Goal: Task Accomplishment & Management: Use online tool/utility

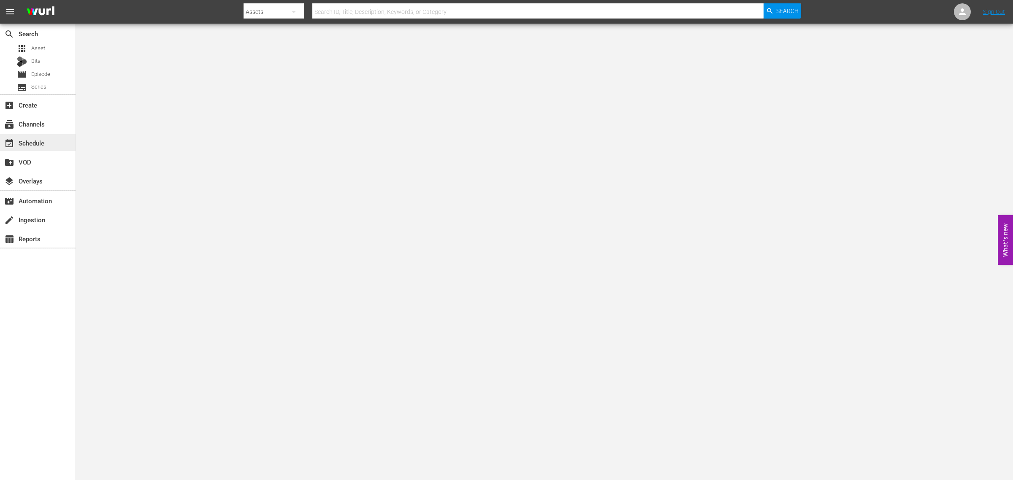
click at [43, 142] on div "event_available Schedule" at bounding box center [23, 142] width 47 height 8
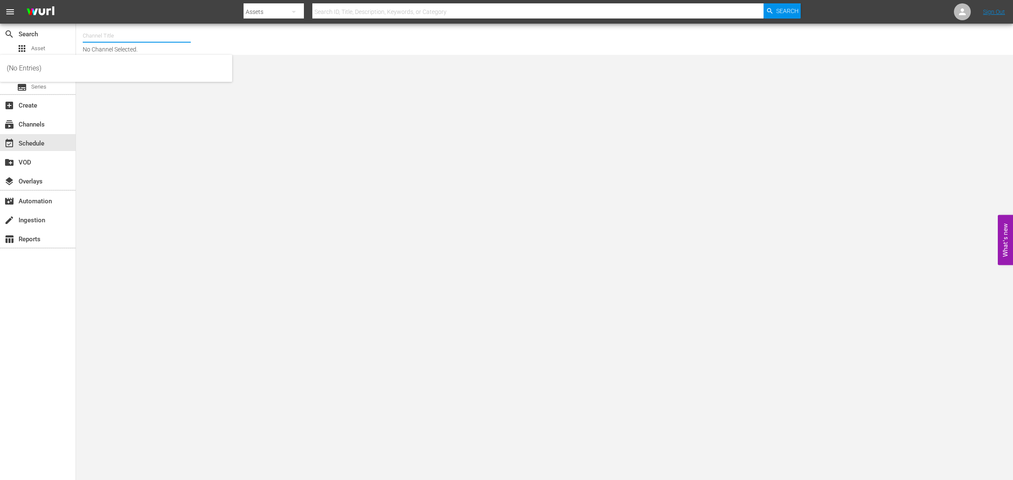
click at [131, 35] on input "text" at bounding box center [137, 36] width 108 height 20
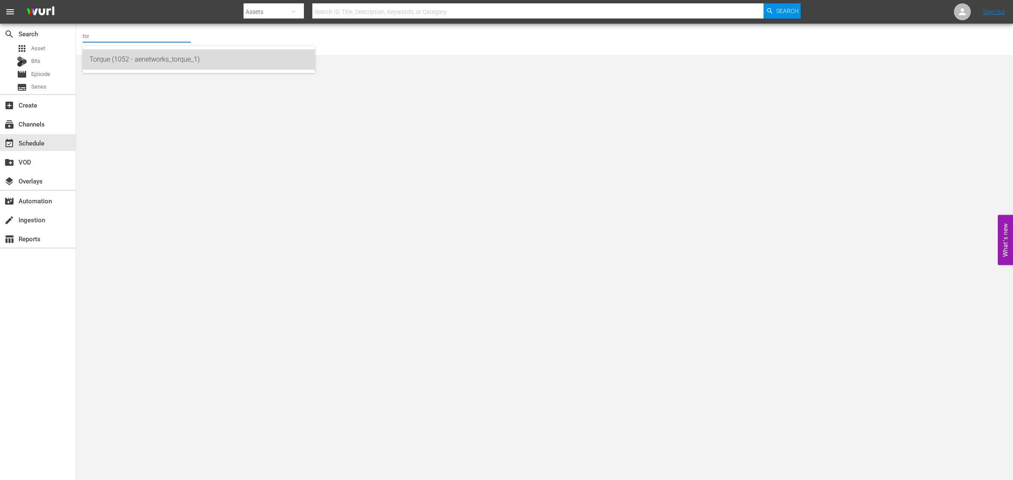
click at [137, 55] on div "Torque (1052 - aenetworks_torque_1)" at bounding box center [198, 59] width 219 height 20
type input "Torque (1052 - aenetworks_torque_1)"
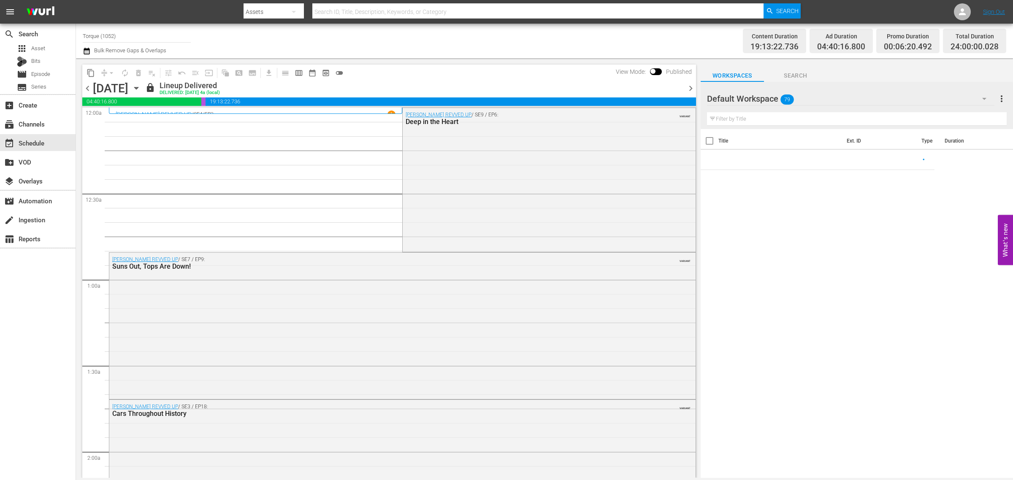
click at [141, 87] on icon "button" at bounding box center [136, 88] width 9 height 9
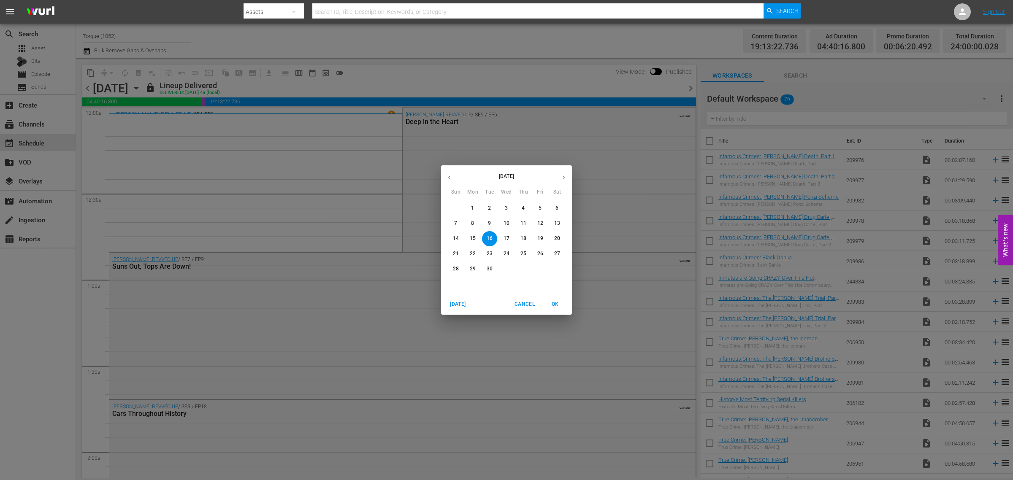
click at [494, 254] on span "23" at bounding box center [489, 253] width 15 height 7
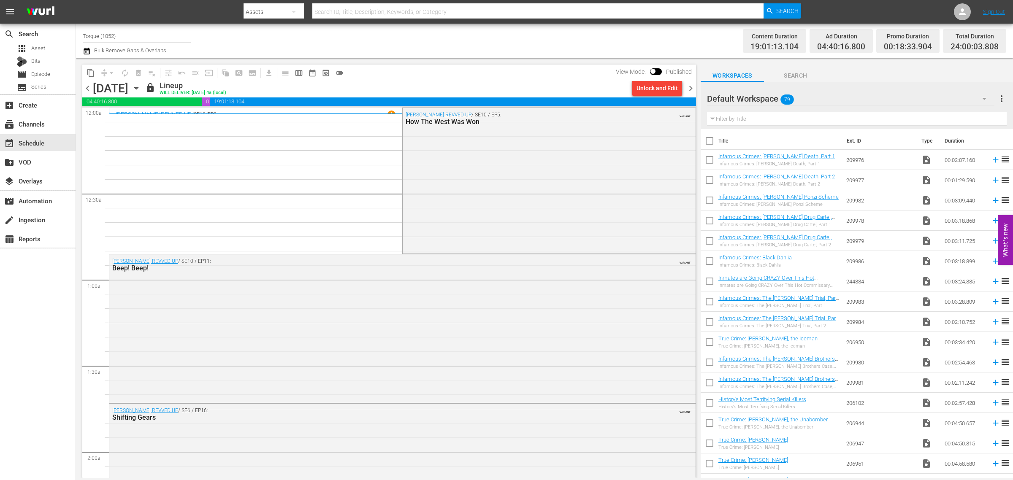
click at [691, 89] on span "chevron_right" at bounding box center [690, 88] width 11 height 11
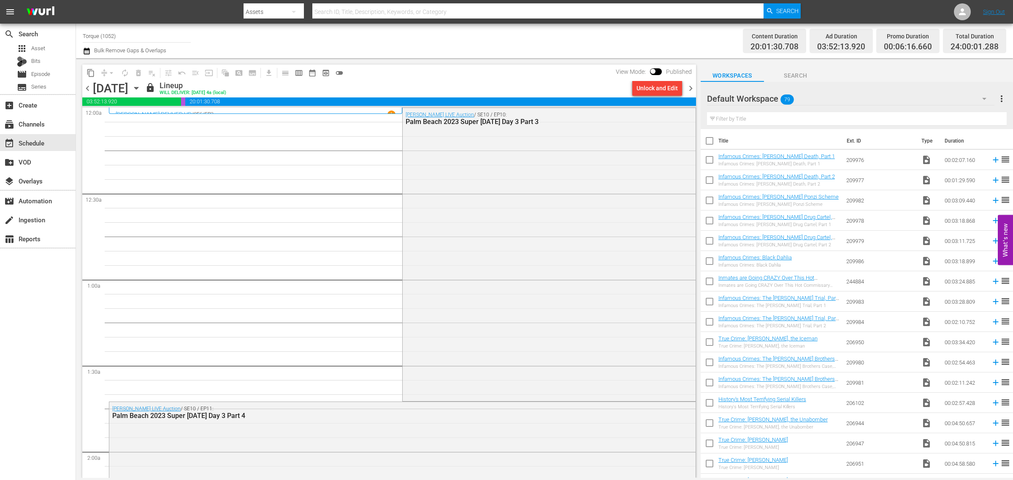
click at [692, 90] on span "chevron_right" at bounding box center [690, 88] width 11 height 11
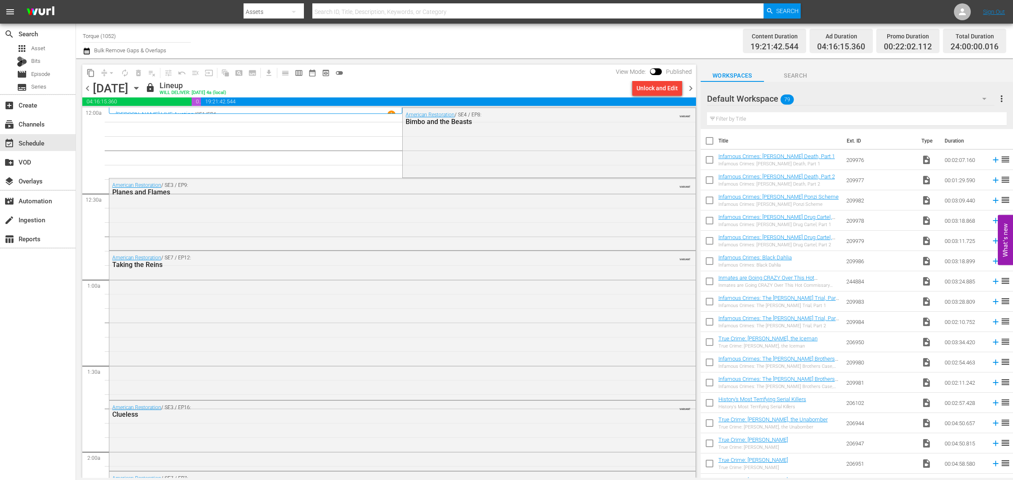
click at [689, 88] on span "chevron_right" at bounding box center [690, 88] width 11 height 11
